Goal: Task Accomplishment & Management: Manage account settings

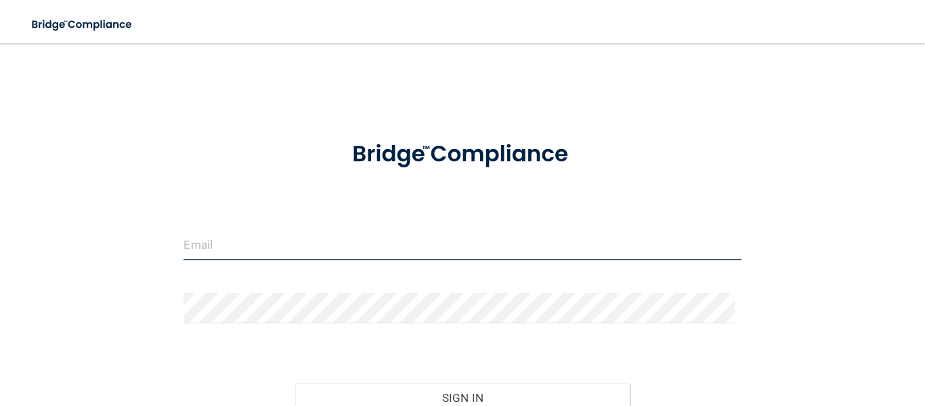
click at [385, 240] on input "email" at bounding box center [462, 245] width 557 height 30
type input "[EMAIL_ADDRESS][DOMAIN_NAME]"
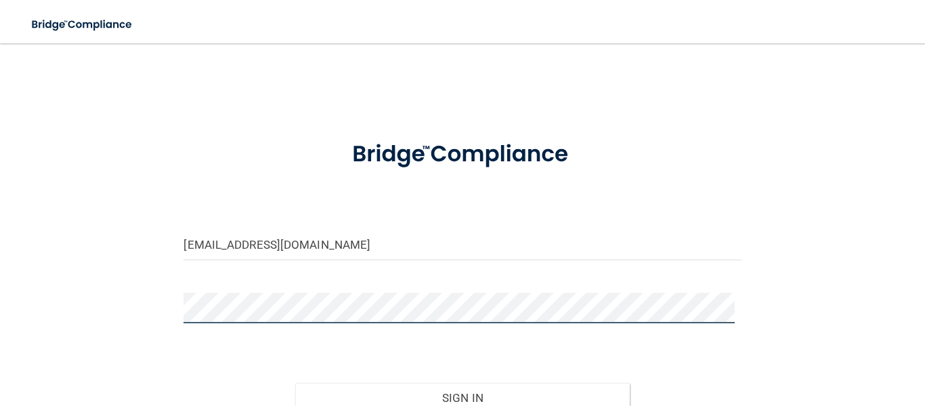
click at [295, 383] on button "Sign In" at bounding box center [462, 398] width 335 height 30
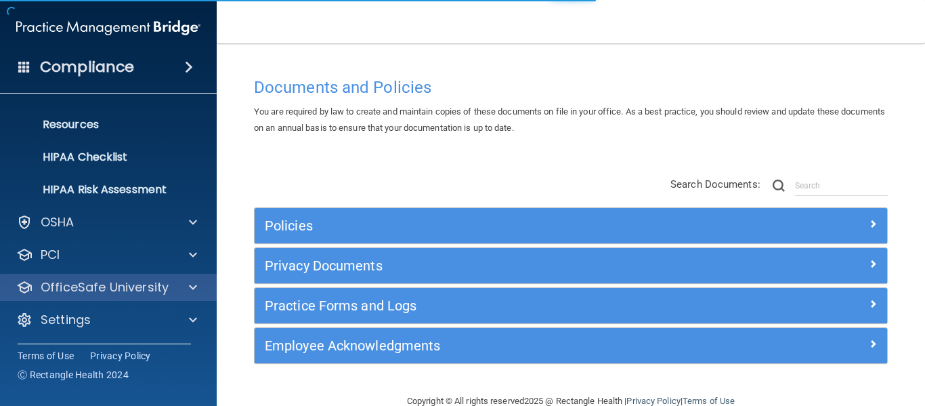
scroll to position [156, 0]
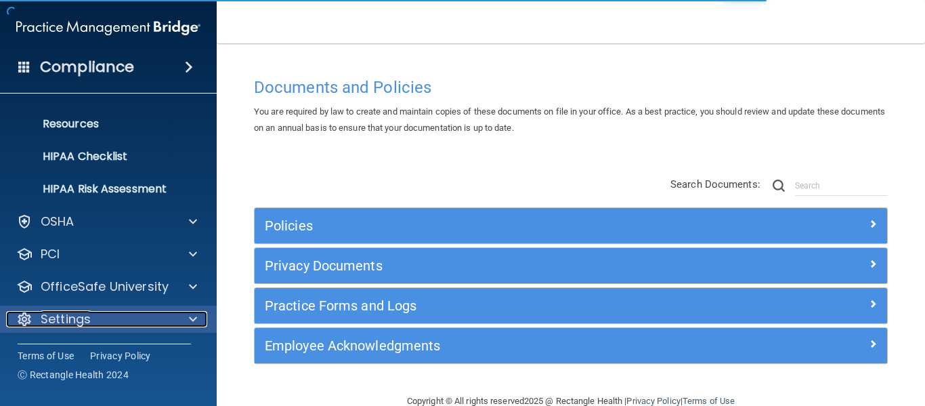
click at [96, 316] on div "Settings" at bounding box center [90, 319] width 168 height 16
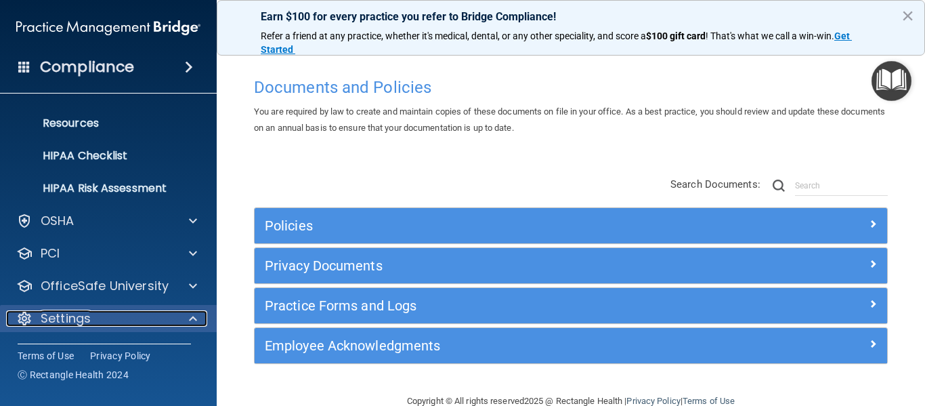
click at [151, 326] on div "Settings" at bounding box center [90, 318] width 168 height 16
click at [198, 318] on div at bounding box center [191, 319] width 34 height 16
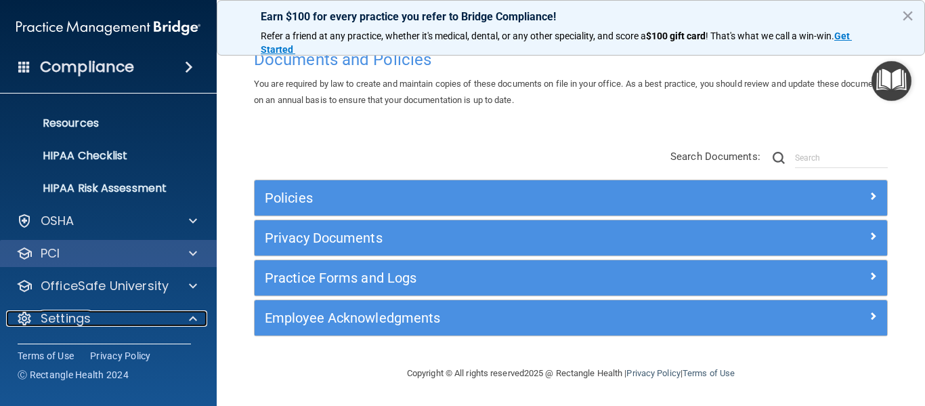
scroll to position [286, 0]
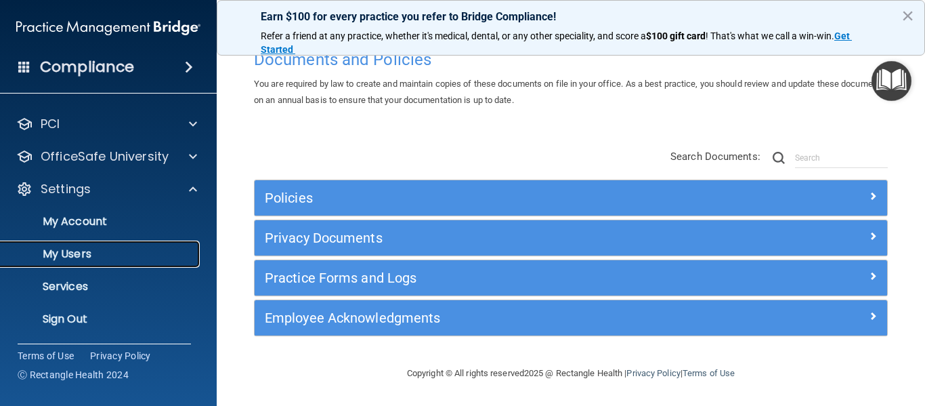
click at [143, 252] on p "My Users" at bounding box center [101, 254] width 185 height 14
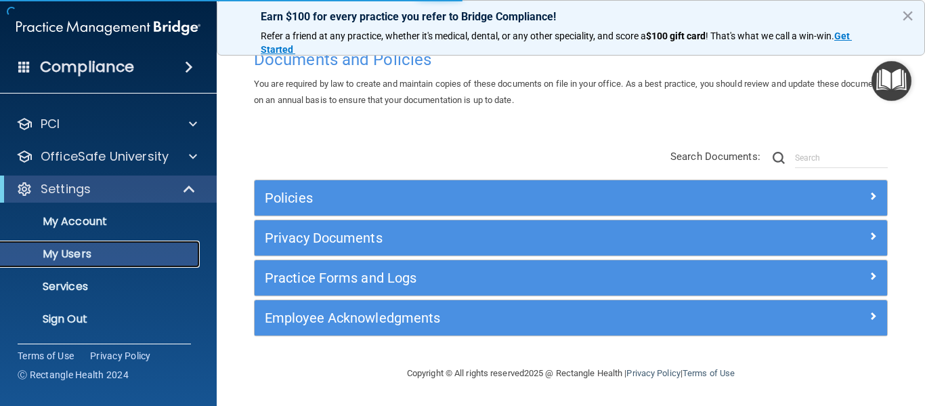
scroll to position [58, 0]
select select "20"
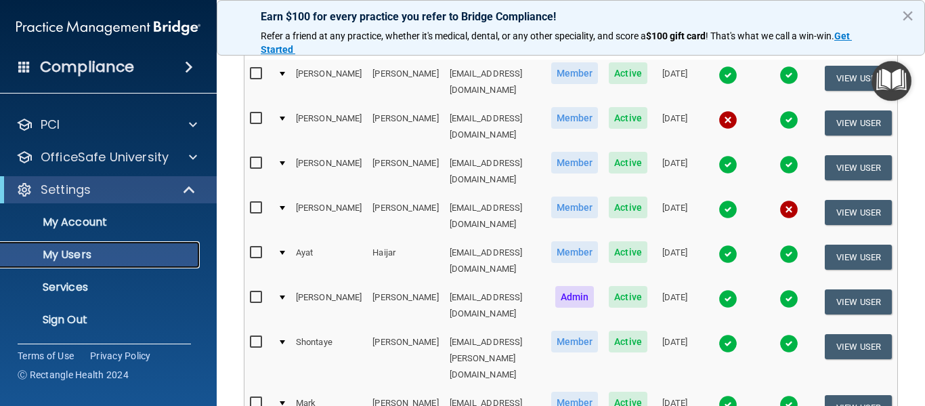
scroll to position [144, 0]
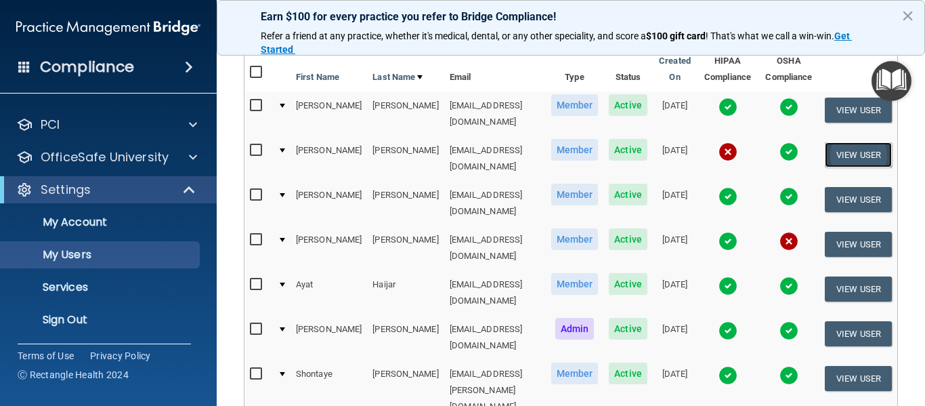
click at [855, 142] on button "View User" at bounding box center [858, 154] width 67 height 25
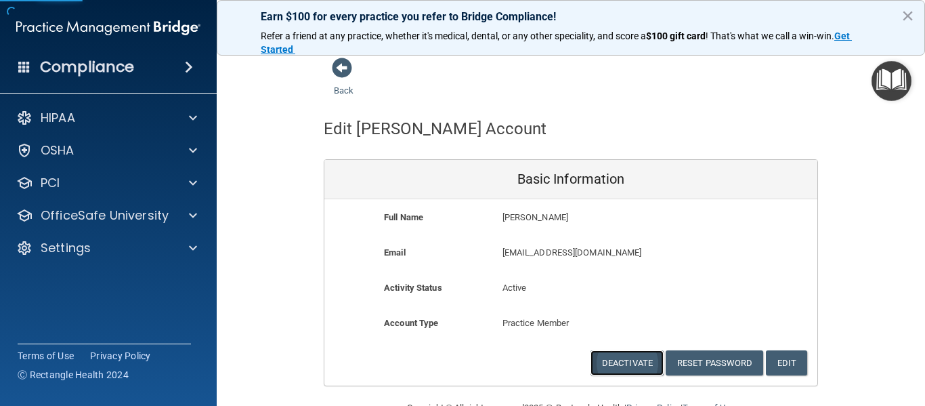
click at [624, 364] on button "Deactivate" at bounding box center [627, 362] width 73 height 25
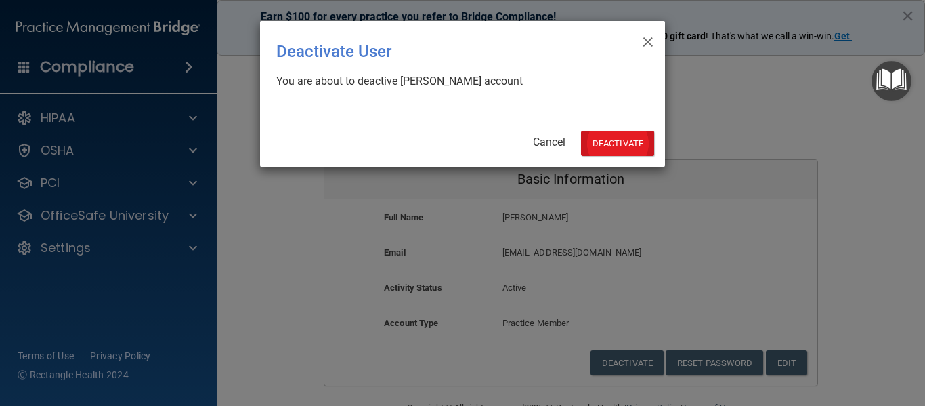
drag, startPoint x: 606, startPoint y: 130, endPoint x: 608, endPoint y: 140, distance: 10.2
click at [606, 131] on div "× Close Deactivate User You are about to deactive [PERSON_NAME] account Cancel …" at bounding box center [462, 94] width 405 height 146
click at [610, 146] on button "Deactivate" at bounding box center [617, 143] width 73 height 25
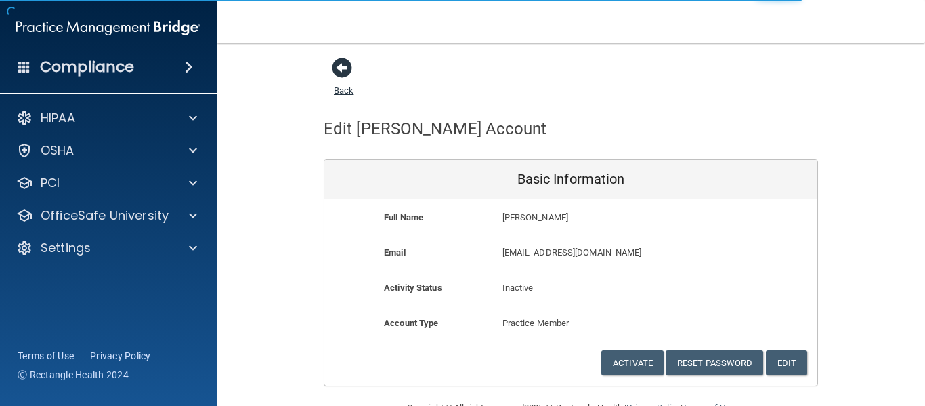
click at [335, 69] on span at bounding box center [342, 68] width 20 height 20
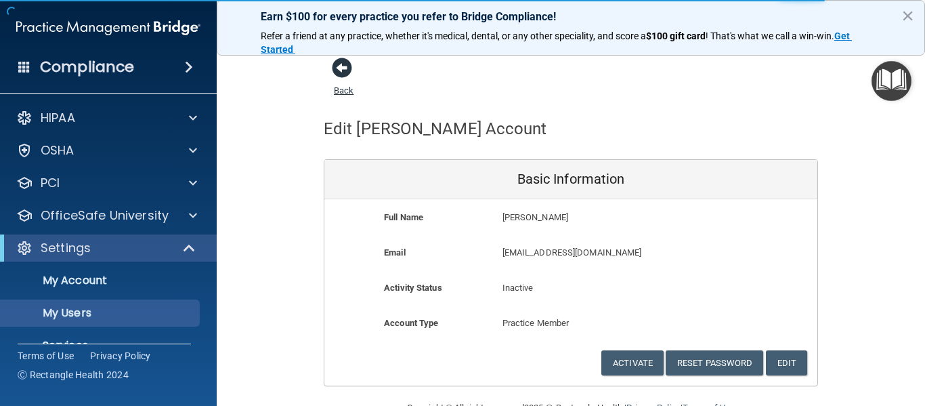
select select "20"
